Goal: Information Seeking & Learning: Learn about a topic

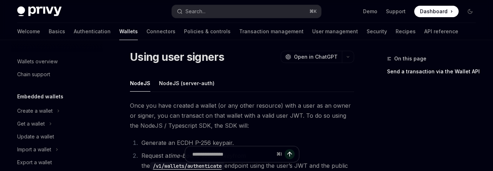
scroll to position [5, 0]
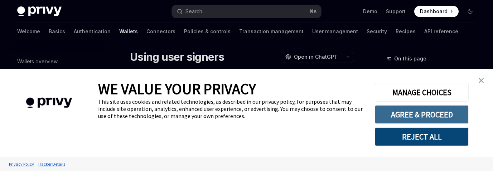
click at [419, 111] on button "AGREE & PROCEED" at bounding box center [422, 114] width 94 height 19
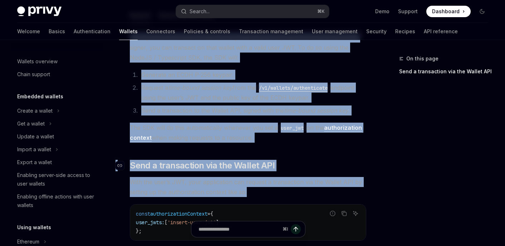
scroll to position [65, 0]
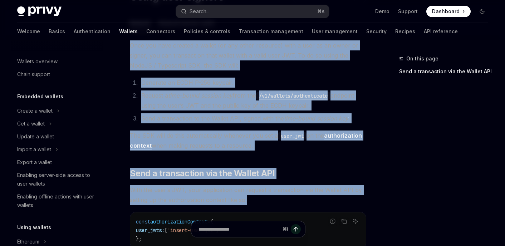
drag, startPoint x: 130, startPoint y: 101, endPoint x: 257, endPoint y: 145, distance: 135.3
click at [353, 136] on link "authorization context" at bounding box center [246, 141] width 232 height 18
type textarea "*"
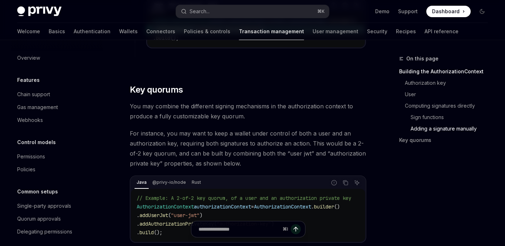
scroll to position [1081, 0]
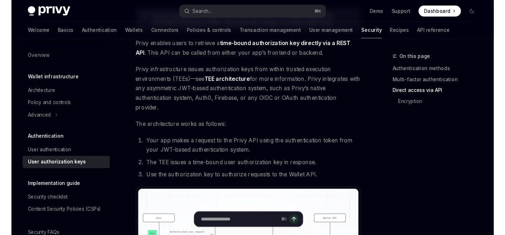
scroll to position [328, 0]
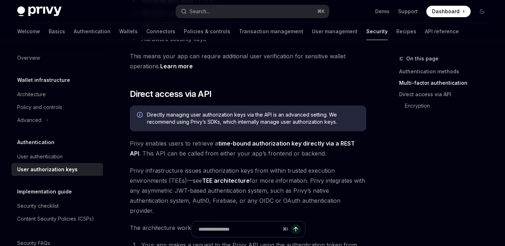
type textarea "*"
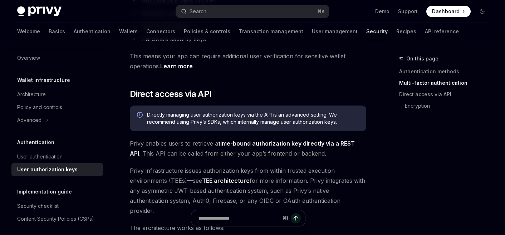
click at [395, 154] on div "On this page Authentication methods Multi-factor authentication Direct access v…" at bounding box center [439, 144] width 109 height 181
